Goal: Task Accomplishment & Management: Manage account settings

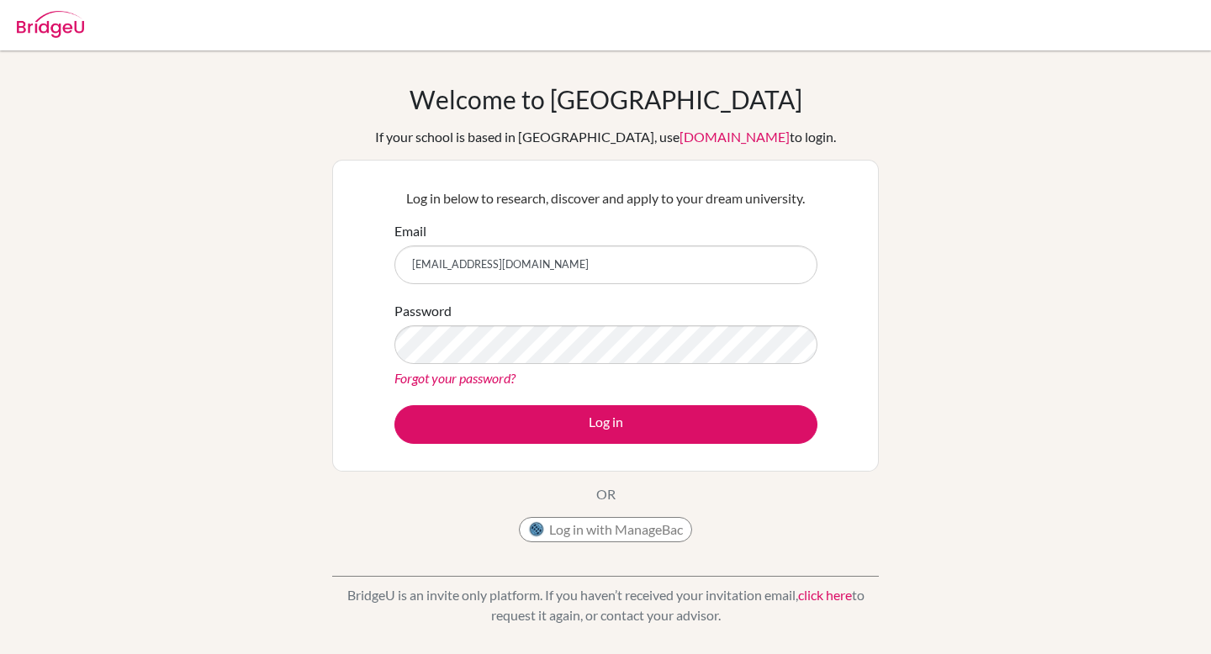
click at [394, 405] on button "Log in" at bounding box center [605, 424] width 423 height 39
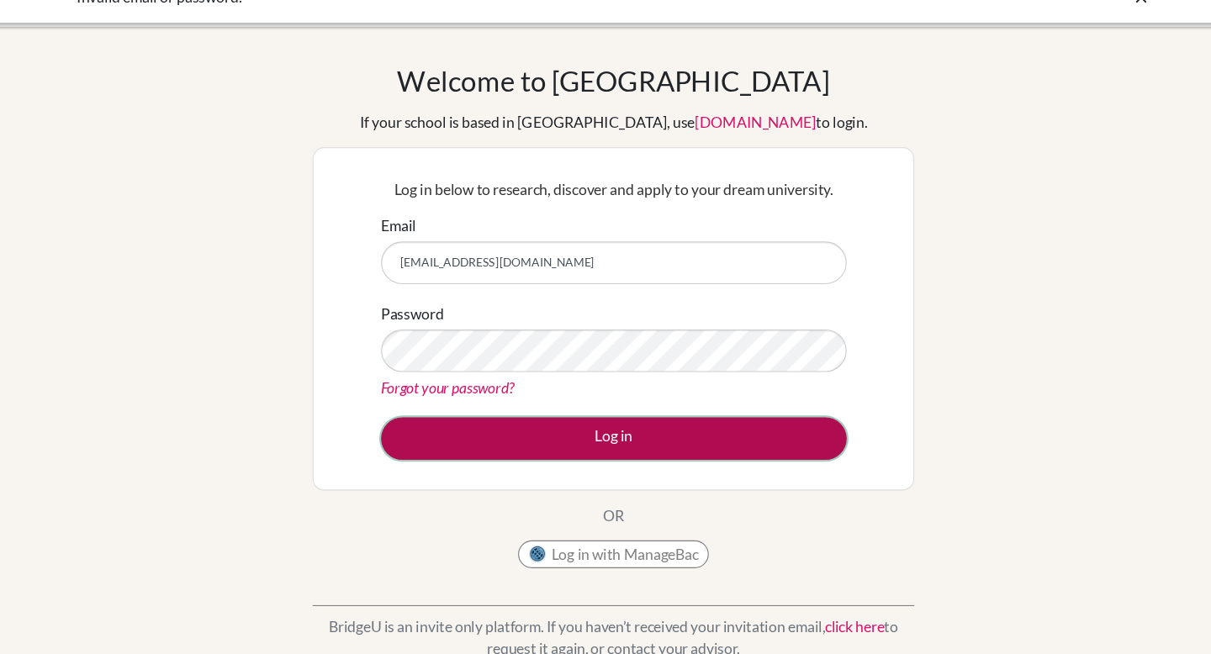
click at [551, 430] on button "Log in" at bounding box center [605, 424] width 423 height 39
